Goal: Task Accomplishment & Management: Manage account settings

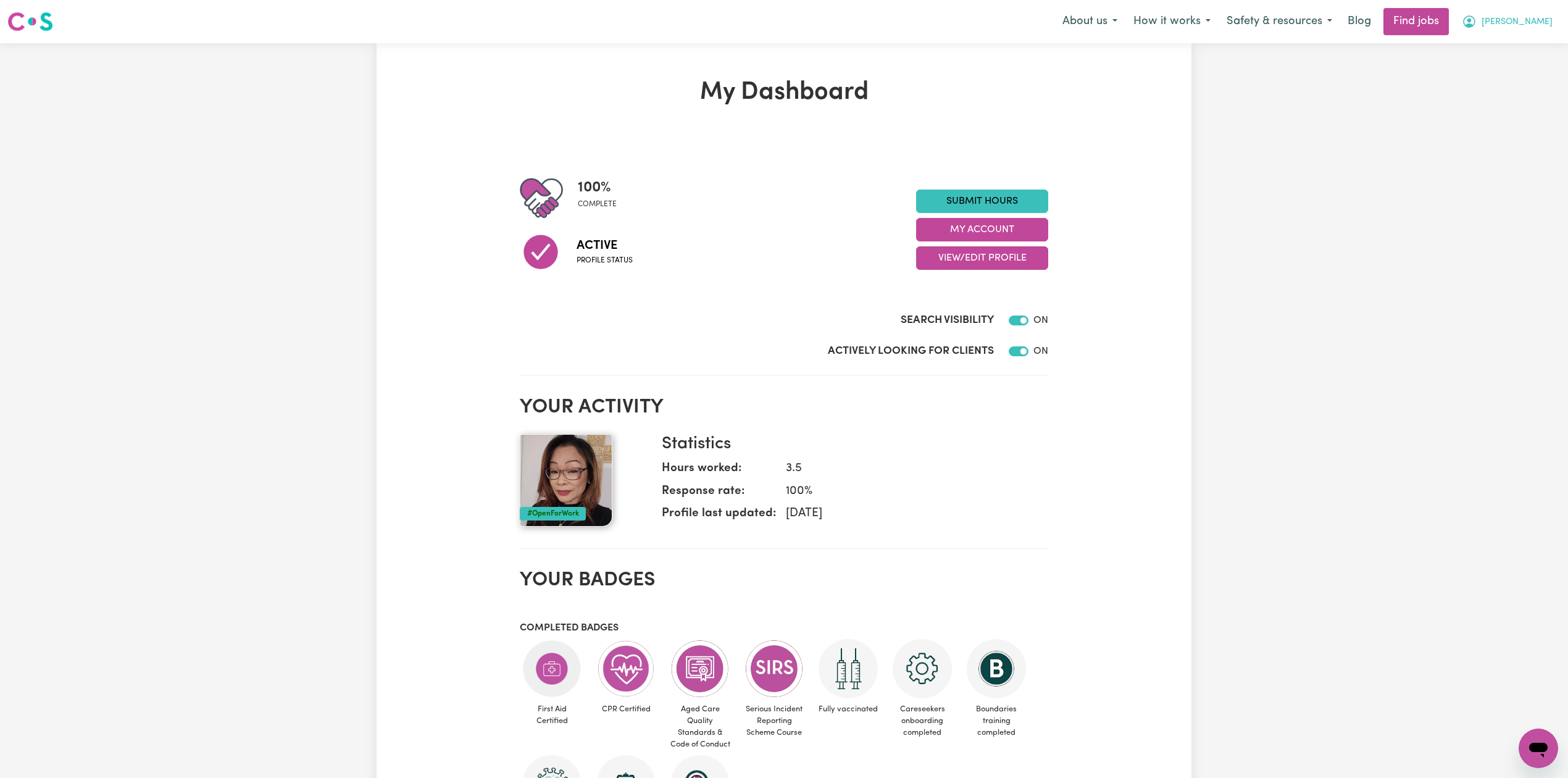
click at [1526, 24] on span "[PERSON_NAME]" at bounding box center [1517, 22] width 71 height 14
click at [1513, 48] on link "My Account" at bounding box center [1512, 49] width 98 height 24
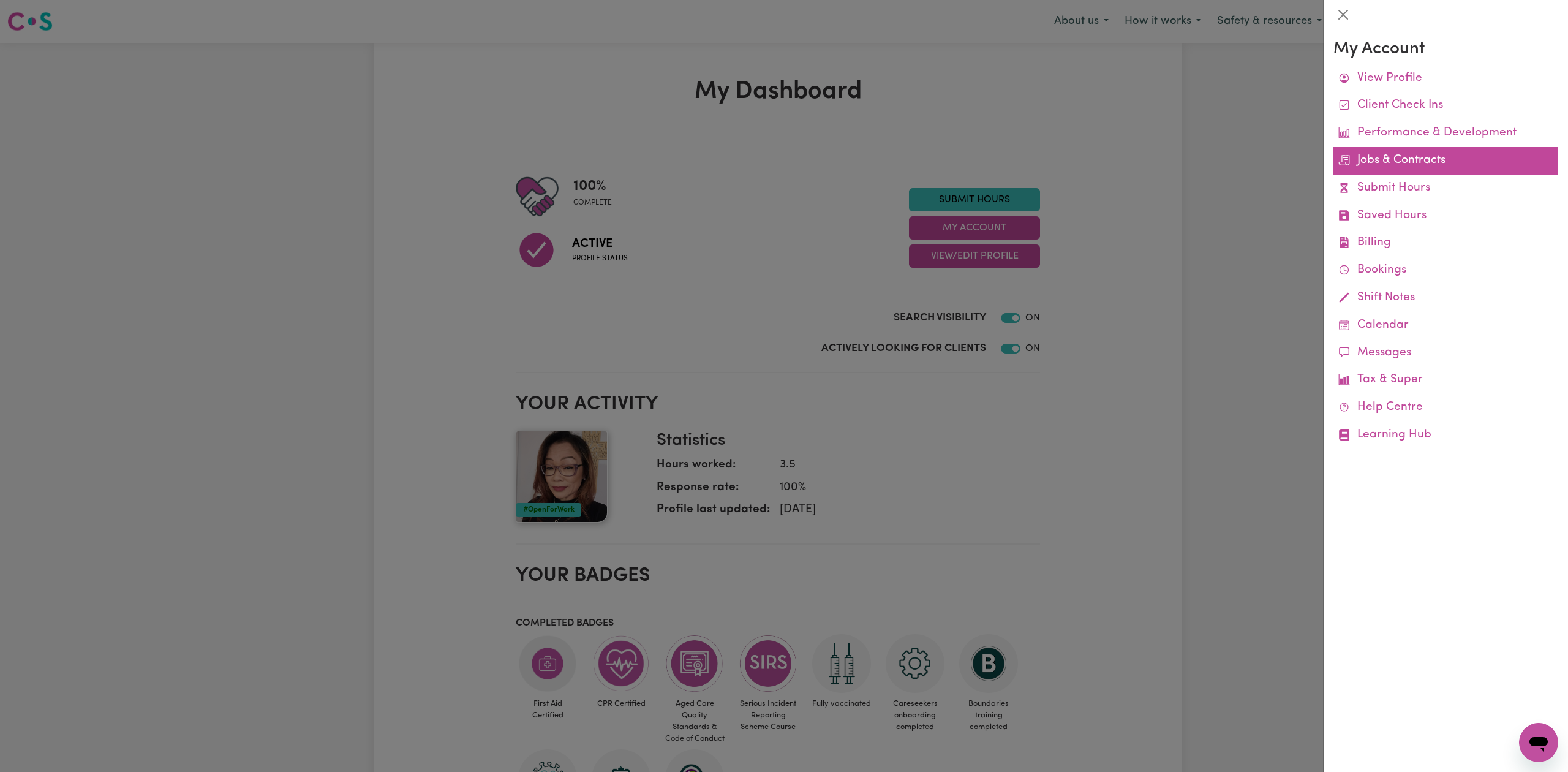
click at [1410, 161] on link "Jobs & Contracts" at bounding box center [1445, 161] width 225 height 28
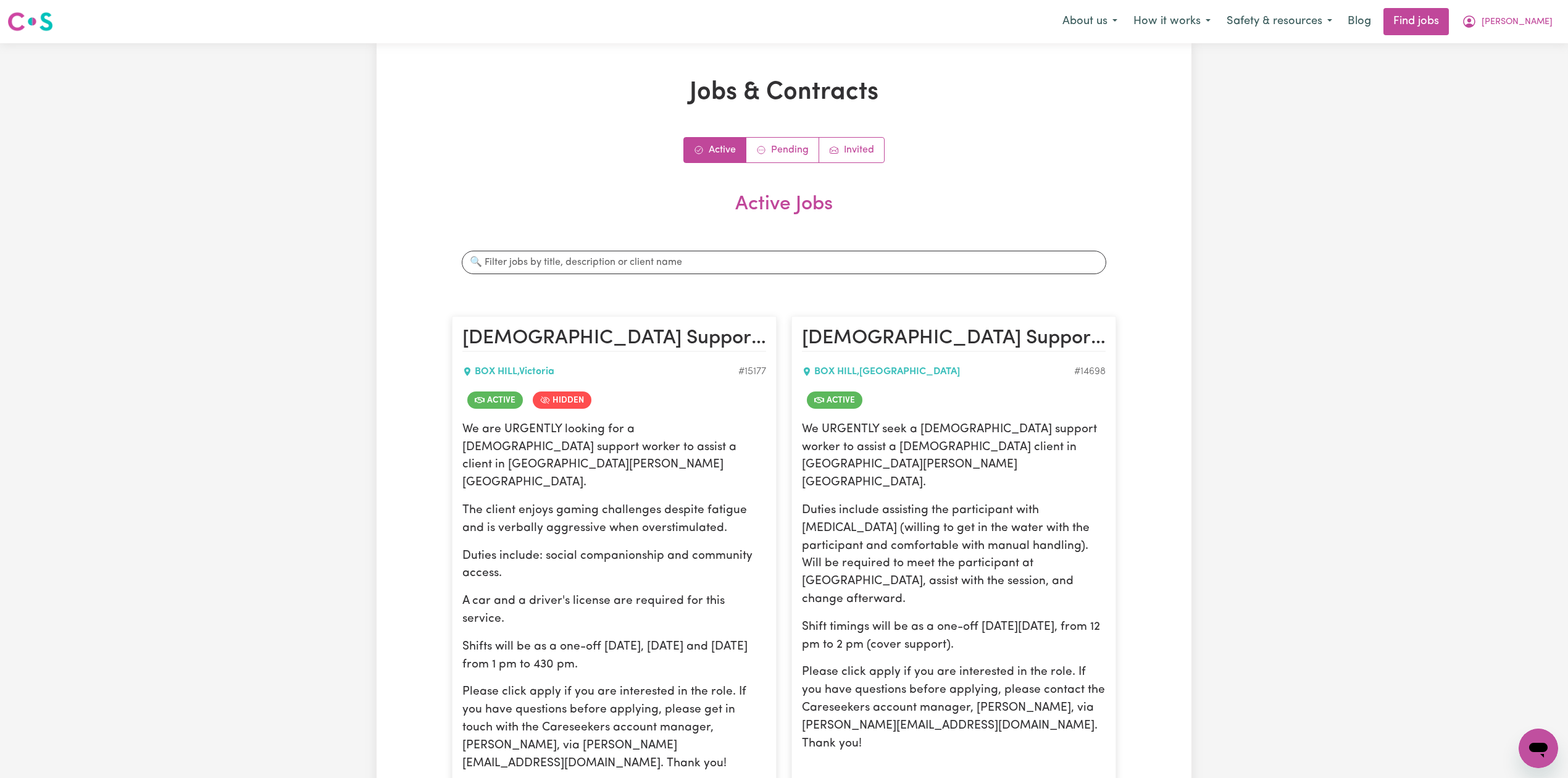
scroll to position [165, 0]
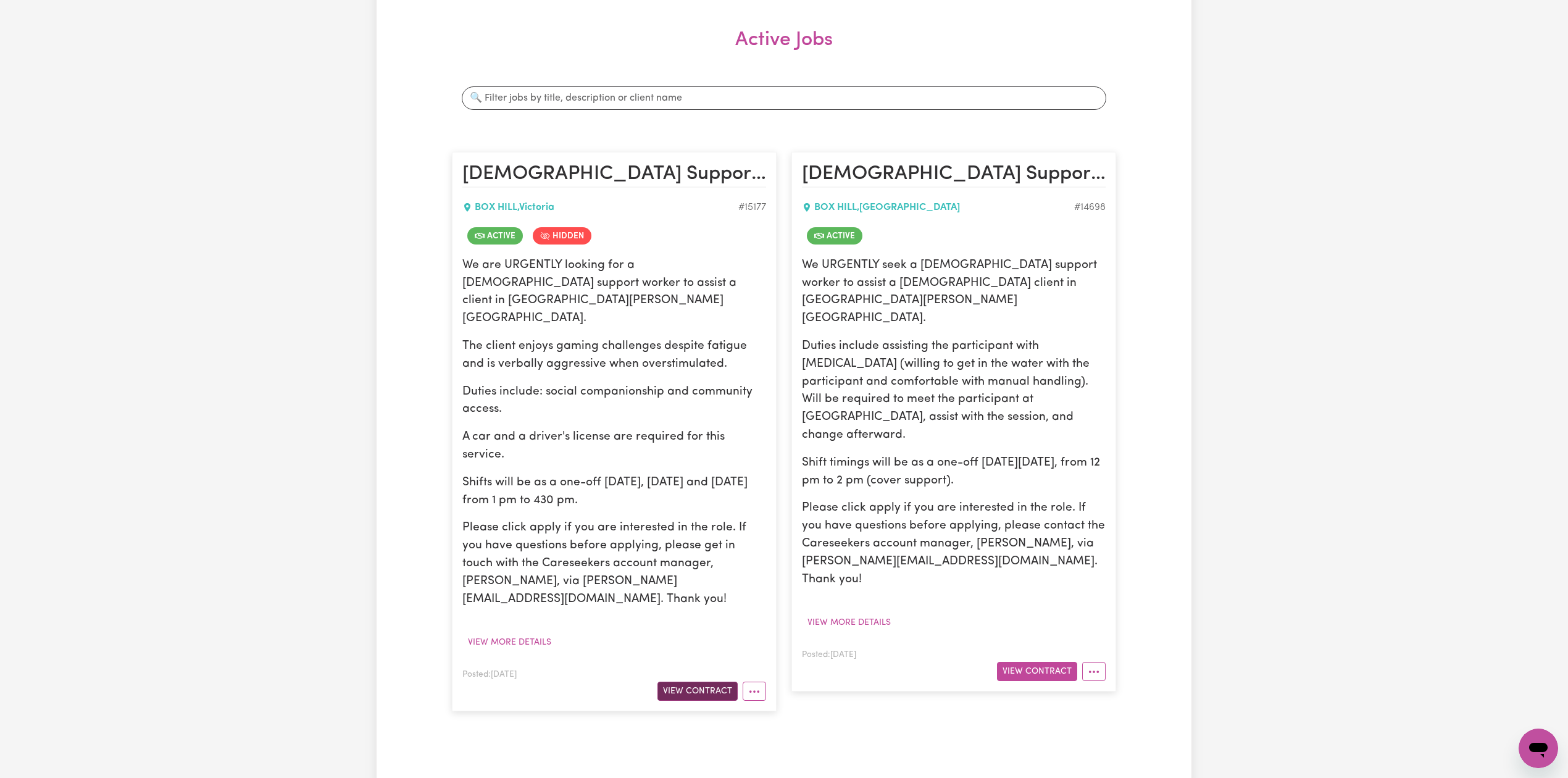
click at [684, 681] on button "View Contract" at bounding box center [697, 690] width 80 height 19
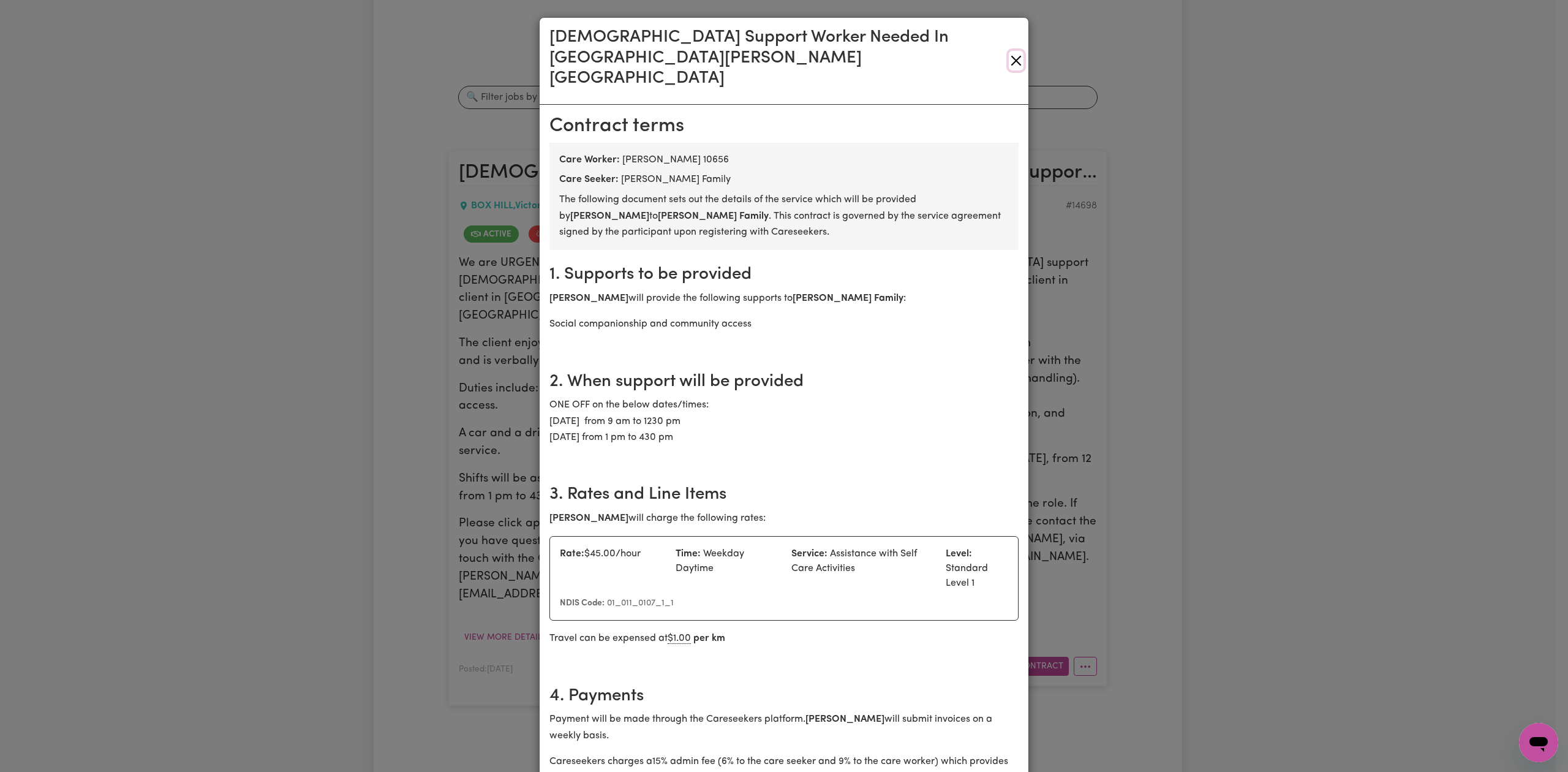
click at [1009, 50] on button "Close" at bounding box center [1016, 60] width 15 height 20
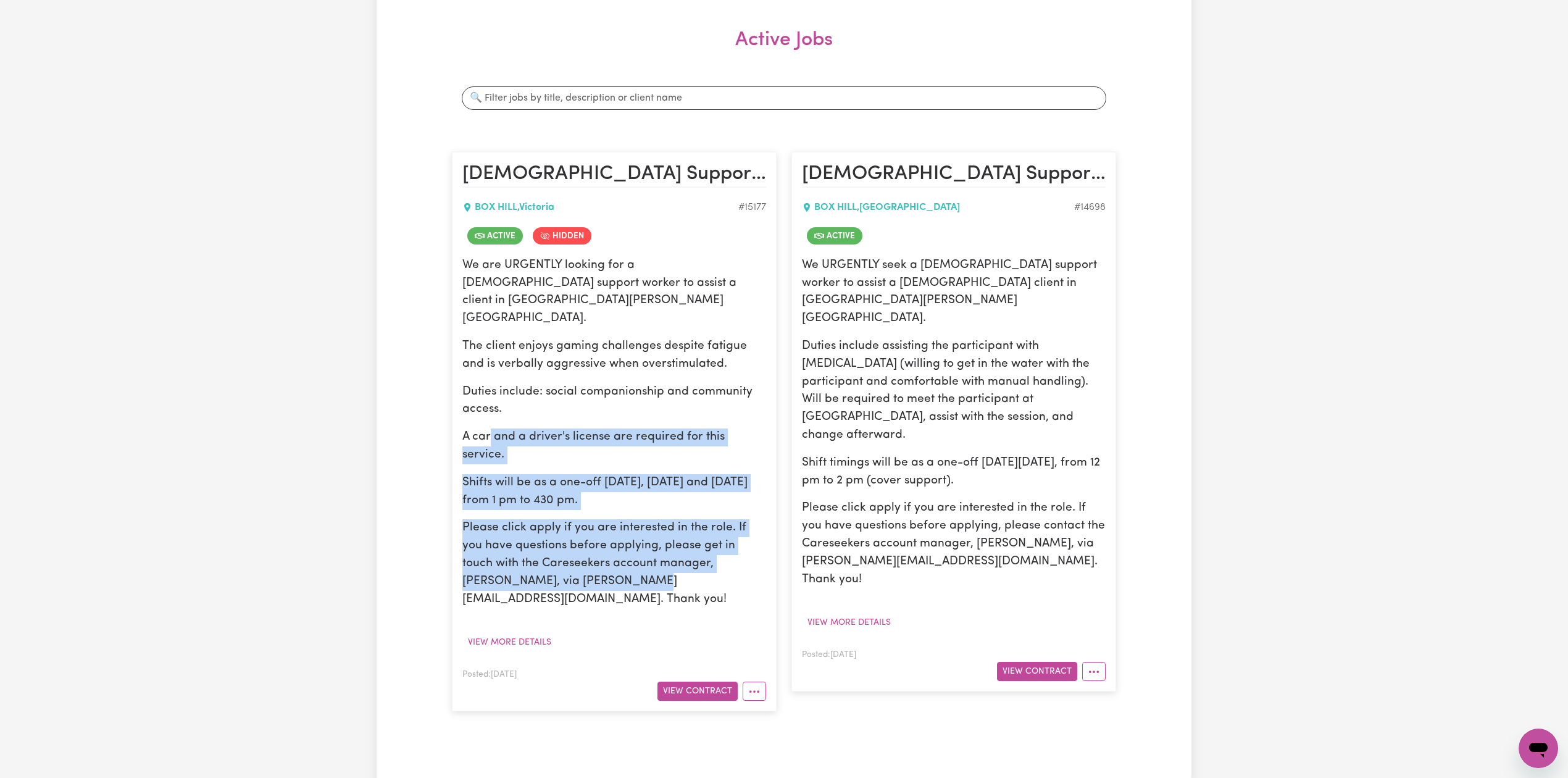
drag, startPoint x: 492, startPoint y: 406, endPoint x: 595, endPoint y: 525, distance: 157.4
click at [588, 523] on div "We are URGENTLY looking for a [DEMOGRAPHIC_DATA] support worker to assist a cli…" at bounding box center [614, 433] width 304 height 352
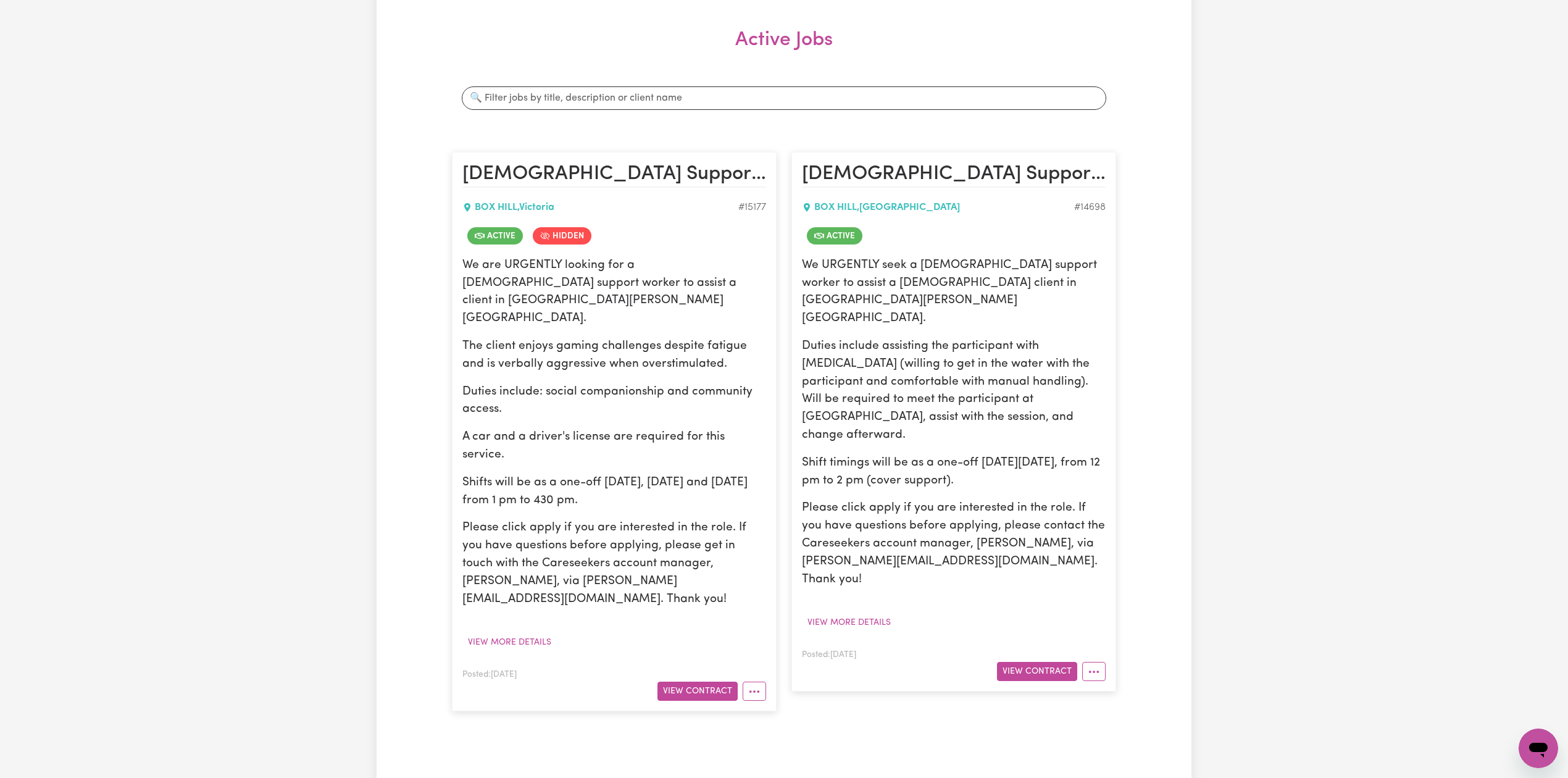
click at [595, 525] on p "Please click apply if you are interested in the role. If you have questions bef…" at bounding box center [614, 564] width 304 height 89
click at [597, 527] on p "Please click apply if you are interested in the role. If you have questions bef…" at bounding box center [614, 564] width 304 height 89
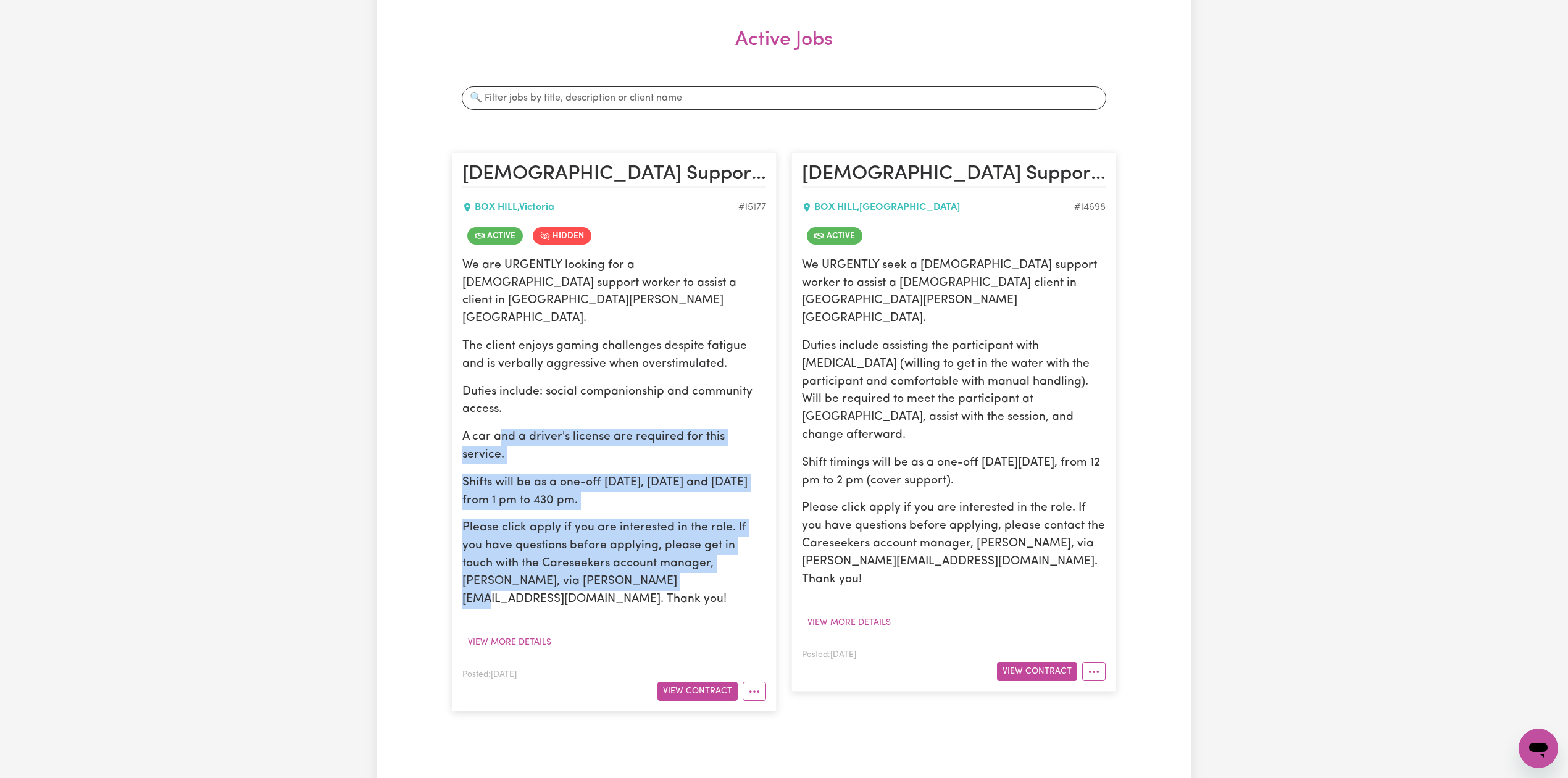
drag, startPoint x: 513, startPoint y: 413, endPoint x: 639, endPoint y: 530, distance: 171.9
click at [620, 523] on div "We are URGENTLY looking for a [DEMOGRAPHIC_DATA] support worker to assist a cli…" at bounding box center [614, 433] width 304 height 352
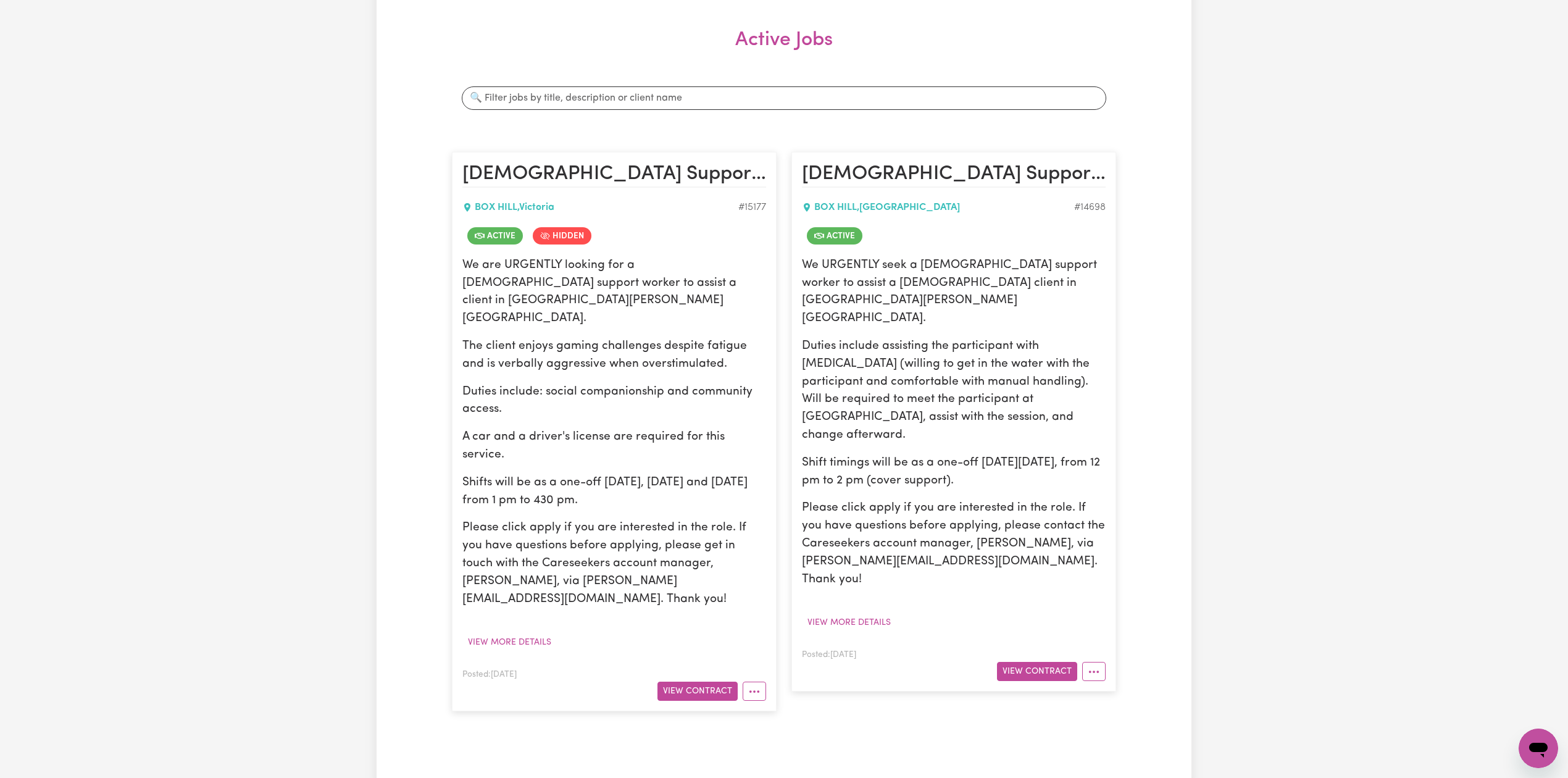
drag, startPoint x: 641, startPoint y: 530, endPoint x: 685, endPoint y: 535, distance: 44.3
click at [643, 530] on p "Please click apply if you are interested in the role. If you have questions bef…" at bounding box center [614, 564] width 304 height 89
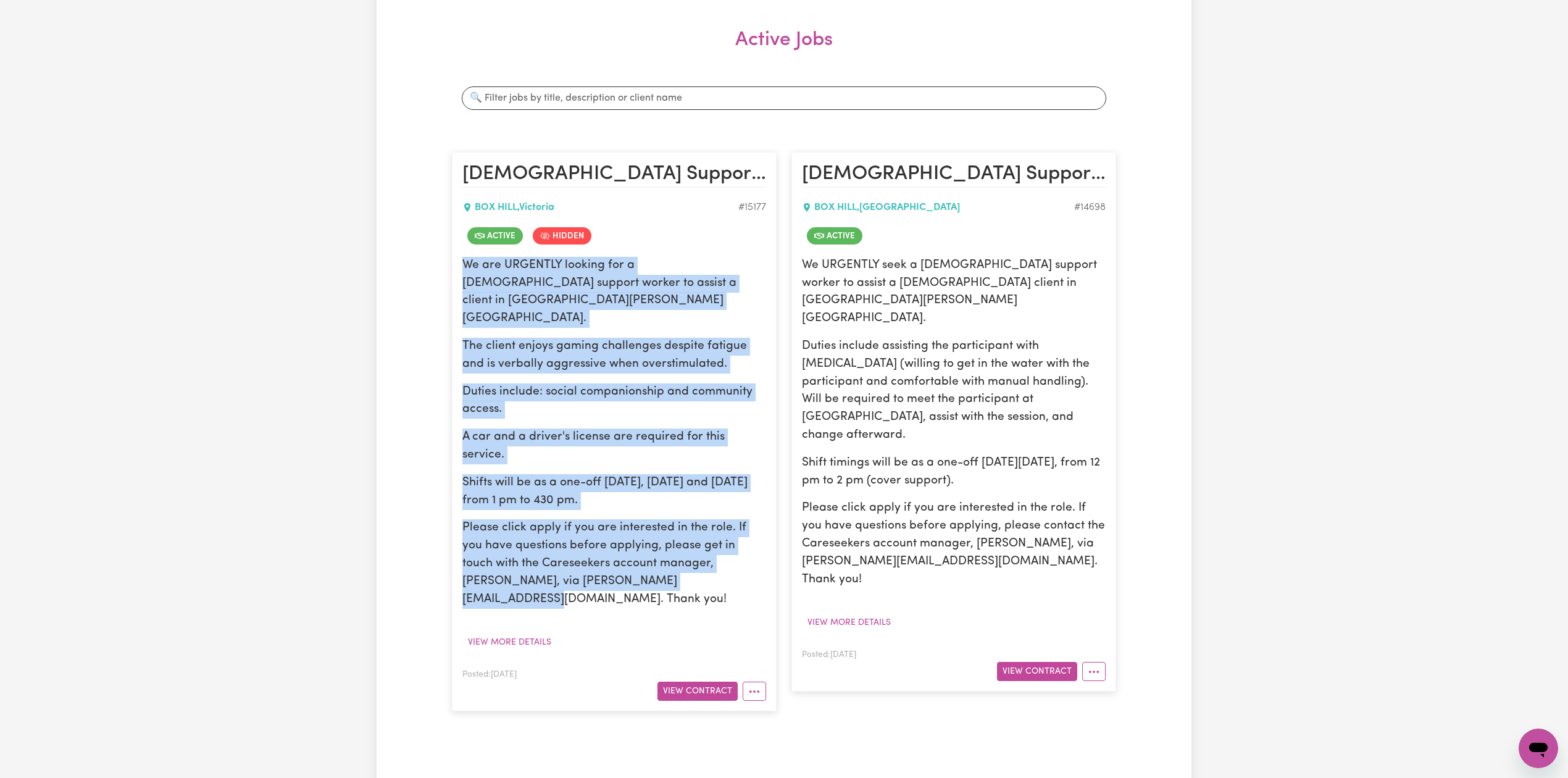
drag, startPoint x: 705, startPoint y: 532, endPoint x: 463, endPoint y: 263, distance: 361.8
click at [463, 263] on div "We are URGENTLY looking for a [DEMOGRAPHIC_DATA] support worker to assist a cli…" at bounding box center [614, 433] width 304 height 352
click at [505, 338] on p "The client enjoys gaming challenges despite fatigue and is verbally aggressive …" at bounding box center [614, 356] width 304 height 36
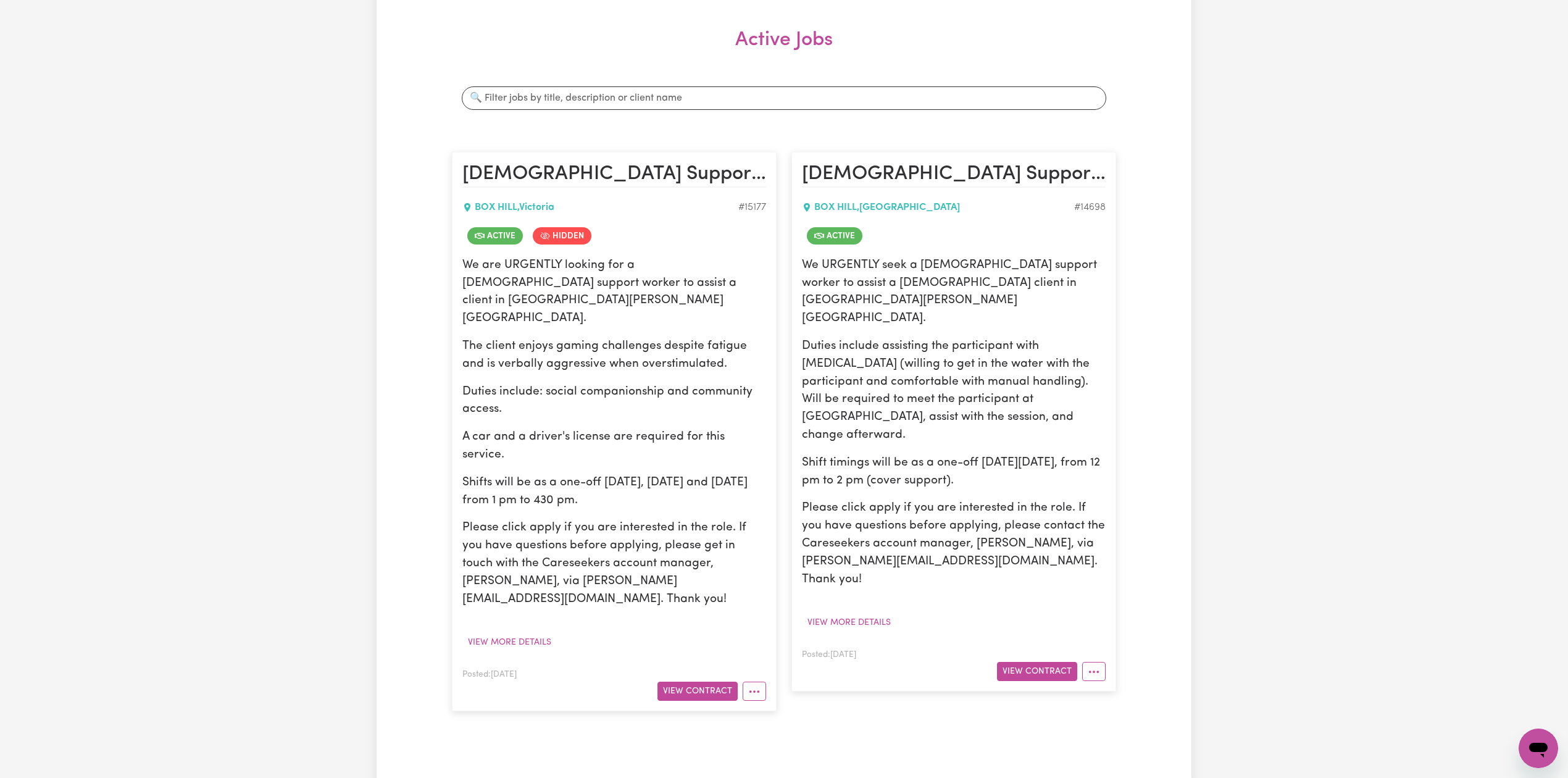
click at [1536, 155] on div "Jobs & Contracts Active Pending Invited Active Jobs Search jobs [DEMOGRAPHIC_DA…" at bounding box center [784, 333] width 1568 height 909
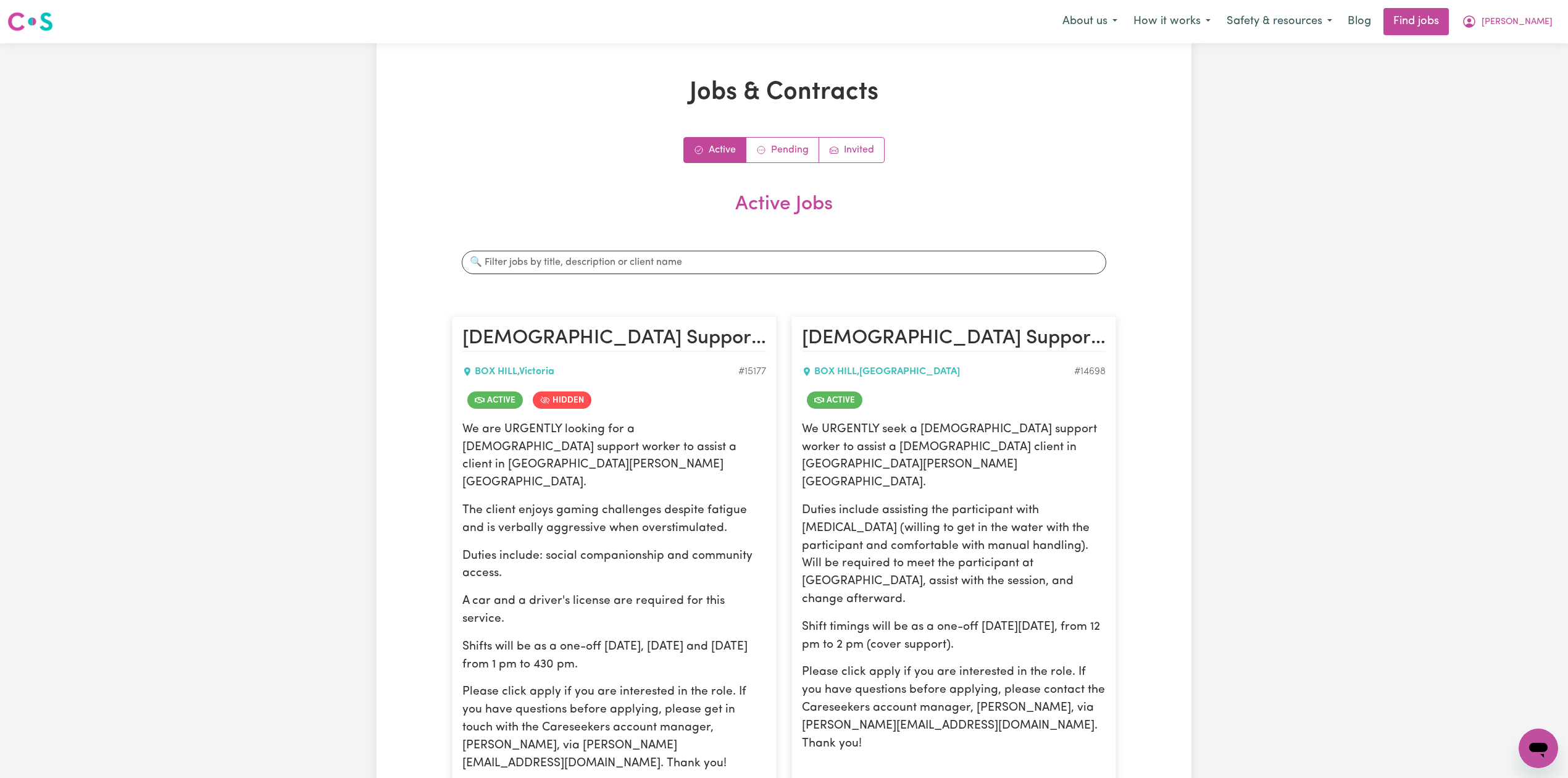
click at [1542, 6] on nav "Menu About us How it works Safety & resources Blog Find jobs [PERSON_NAME]" at bounding box center [784, 21] width 1568 height 43
click at [1537, 19] on span "[PERSON_NAME]" at bounding box center [1517, 22] width 71 height 14
click at [1521, 90] on link "Logout" at bounding box center [1512, 95] width 98 height 24
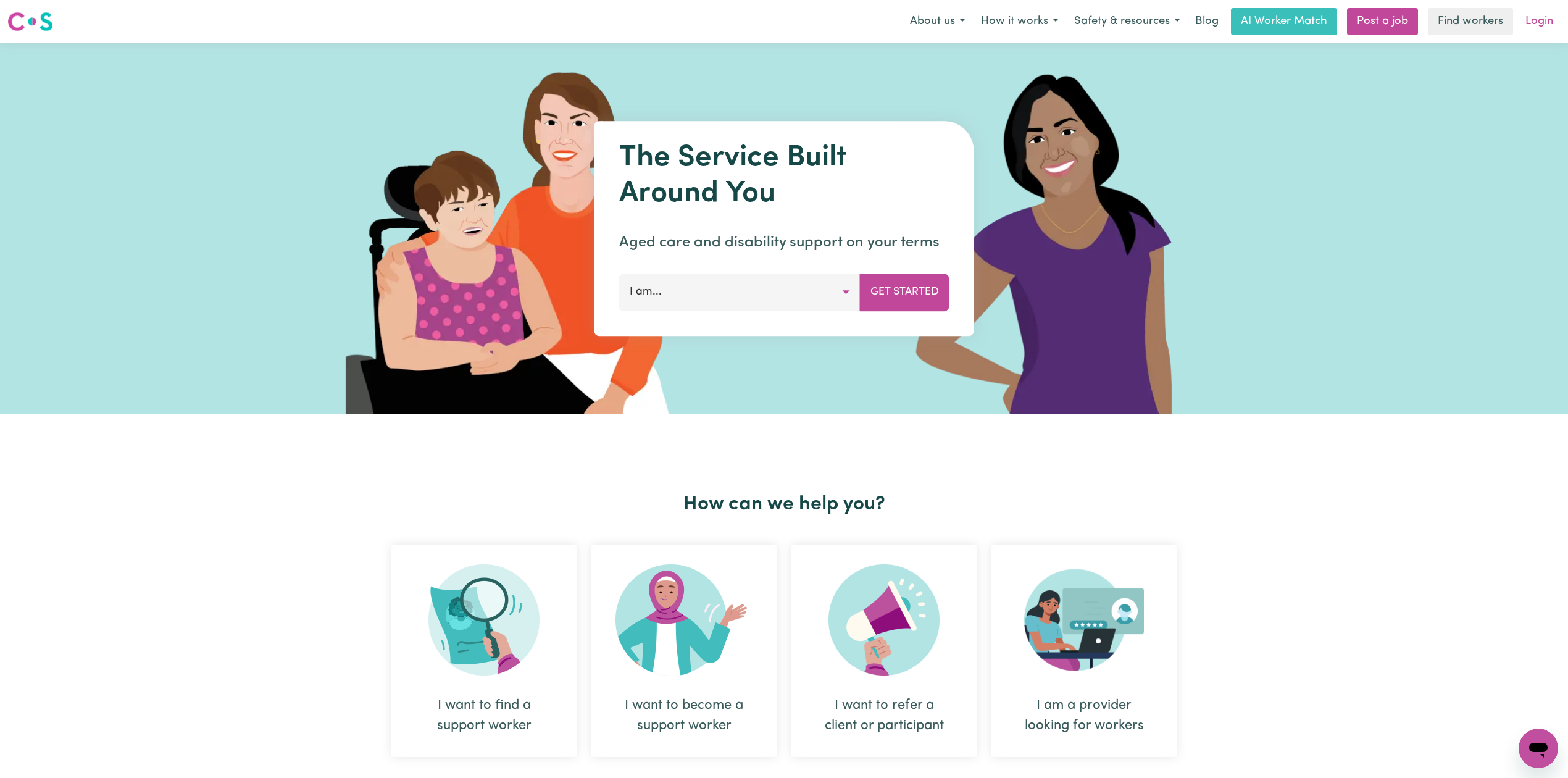
click at [1525, 12] on link "Login" at bounding box center [1539, 21] width 43 height 27
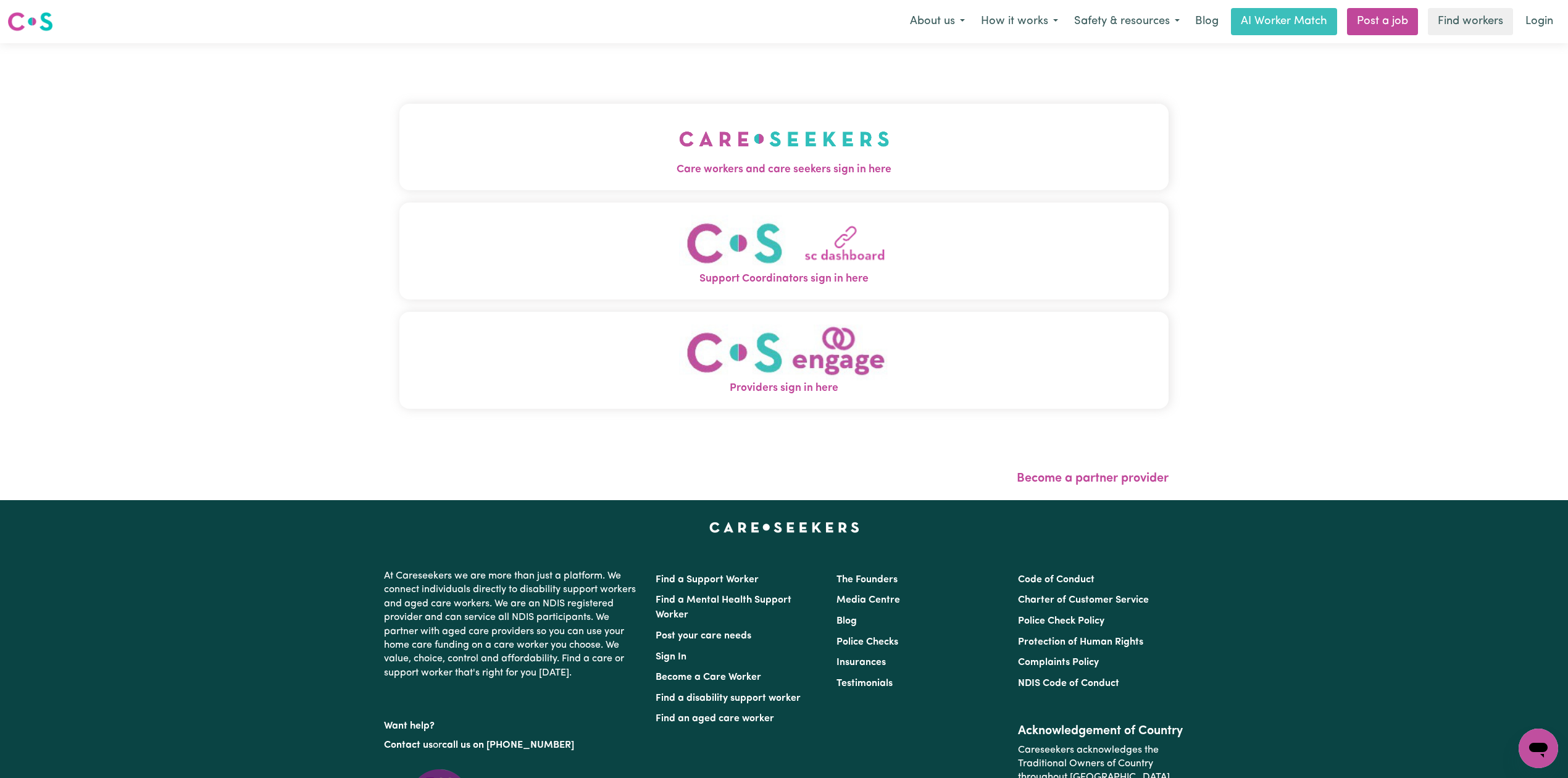
click at [581, 115] on div "Care workers and care seekers sign in here Support Coordinators sign in here Pr…" at bounding box center [784, 271] width 784 height 457
click at [569, 128] on button "Care workers and care seekers sign in here" at bounding box center [784, 147] width 769 height 87
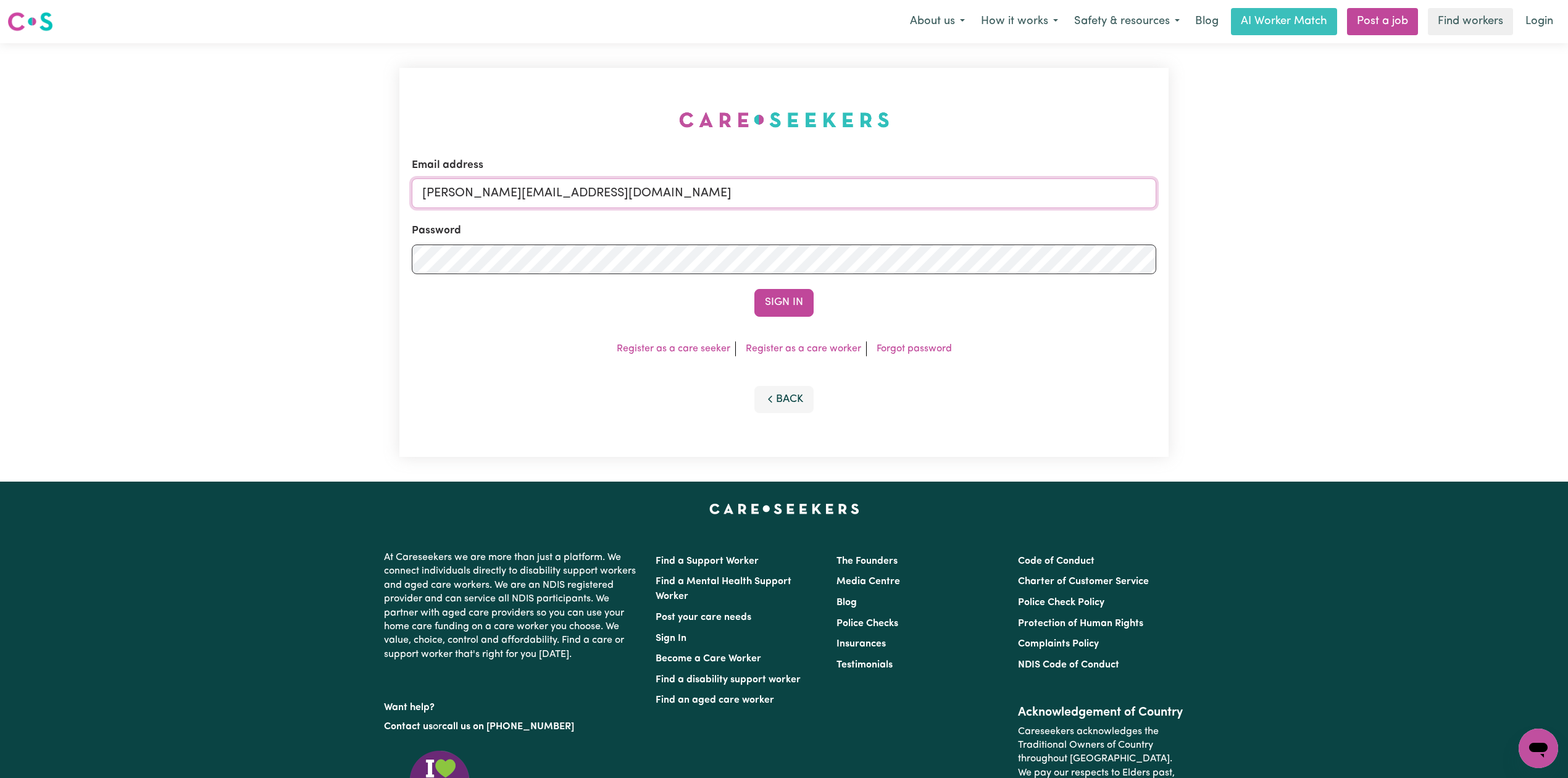
drag, startPoint x: 549, startPoint y: 195, endPoint x: 544, endPoint y: 205, distance: 11.2
click at [549, 196] on input "[PERSON_NAME][EMAIL_ADDRESS][DOMAIN_NAME]" at bounding box center [784, 194] width 745 height 30
drag, startPoint x: 487, startPoint y: 191, endPoint x: 751, endPoint y: 194, distance: 264.0
click at [751, 194] on input "Superuser~[EMAIL_ADDRESS][DOMAIN_NAME]" at bounding box center [784, 194] width 745 height 30
type input "Superuser~[EMAIL_ADDRESS][DOMAIN_NAME]"
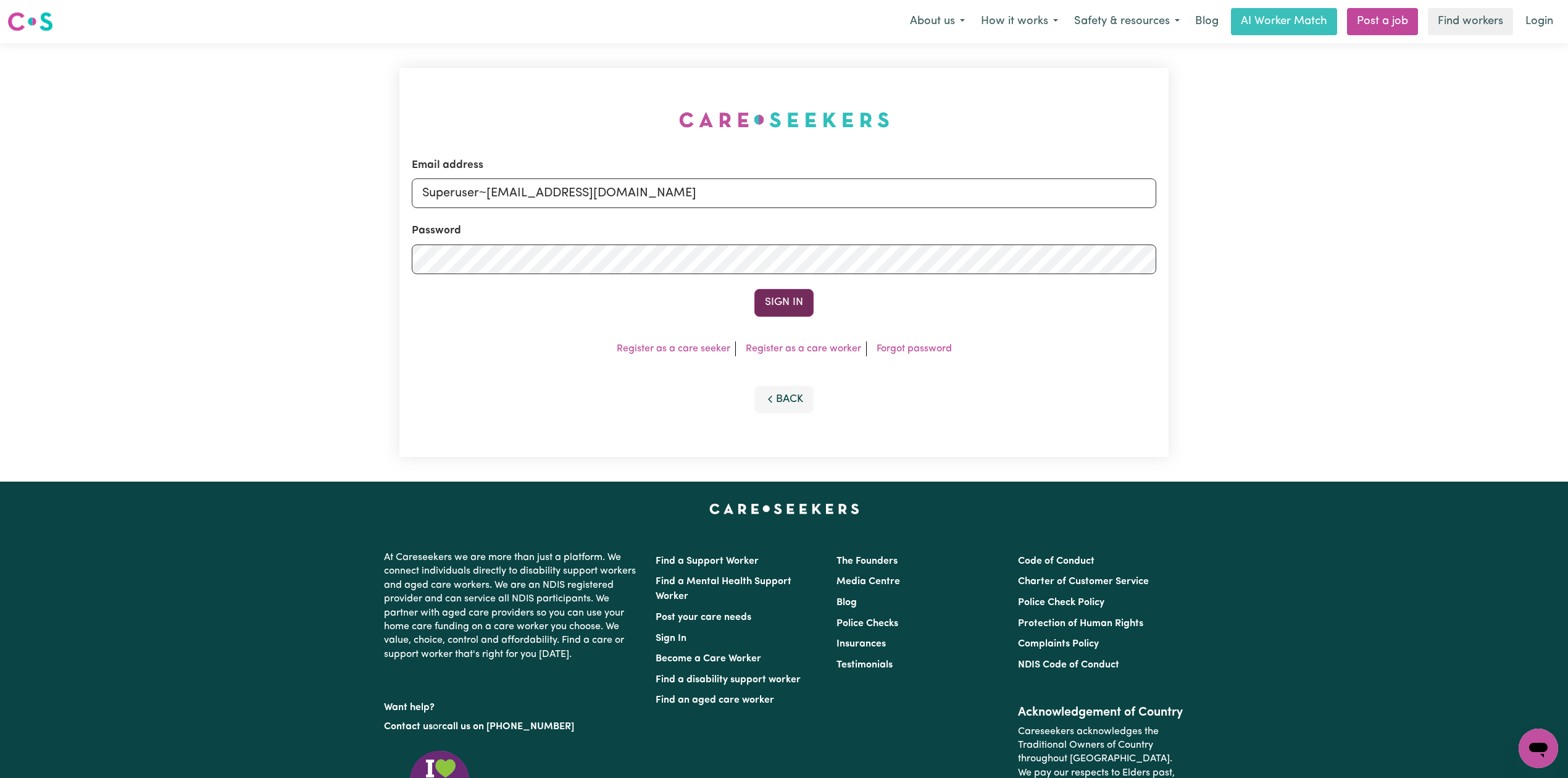
click at [777, 309] on button "Sign In" at bounding box center [784, 302] width 59 height 27
